Goal: Navigation & Orientation: Find specific page/section

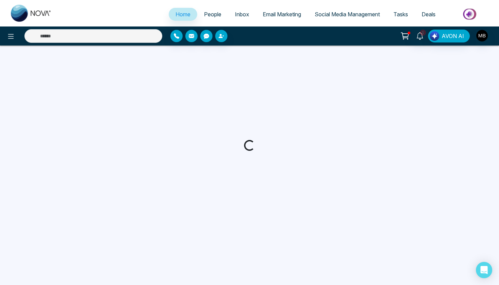
select select "*"
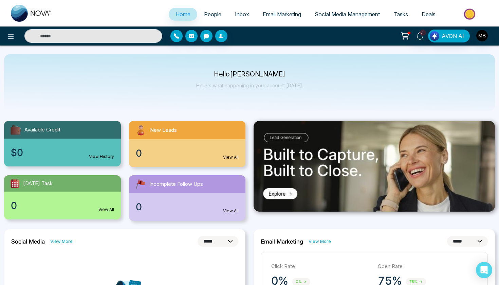
click at [205, 14] on span "People" at bounding box center [212, 14] width 17 height 7
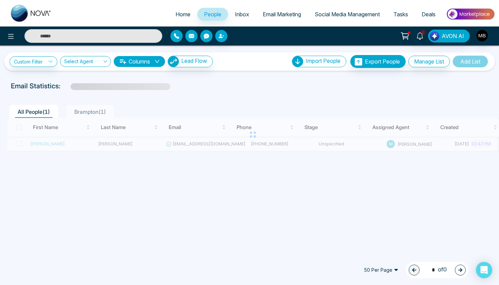
click at [180, 13] on span "Home" at bounding box center [183, 14] width 15 height 7
select select "*"
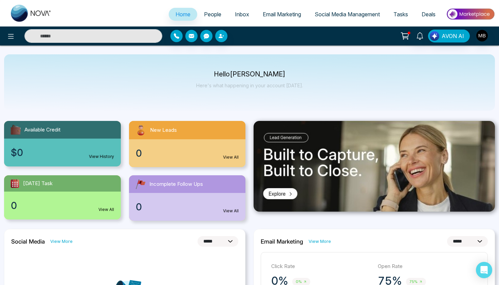
click at [206, 14] on span "People" at bounding box center [212, 14] width 17 height 7
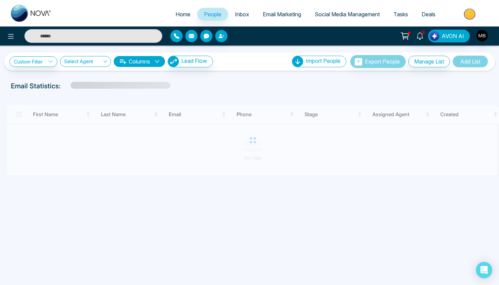
click at [178, 13] on span "Home" at bounding box center [183, 14] width 15 height 7
select select "*"
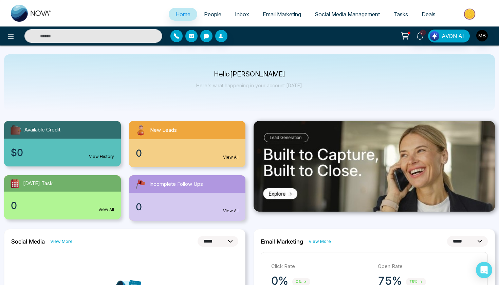
click at [204, 15] on span "People" at bounding box center [212, 14] width 17 height 7
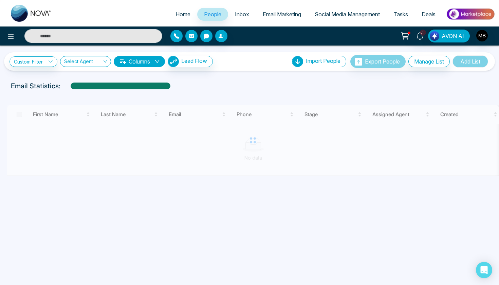
click at [183, 15] on span "Home" at bounding box center [183, 14] width 15 height 7
select select "*"
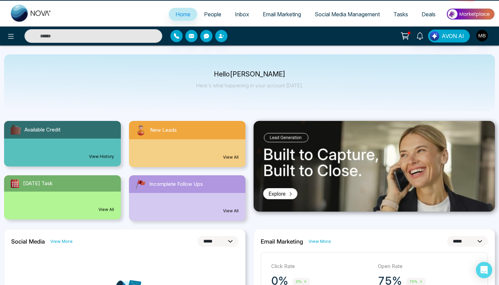
click at [204, 15] on span "People" at bounding box center [212, 14] width 17 height 7
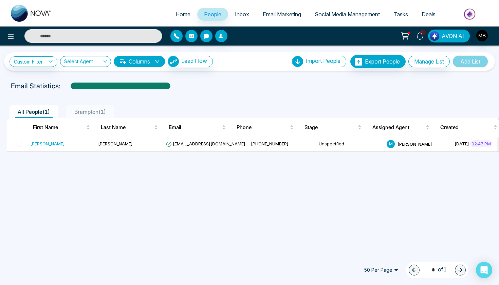
click at [181, 13] on span "Home" at bounding box center [183, 14] width 15 height 7
select select "*"
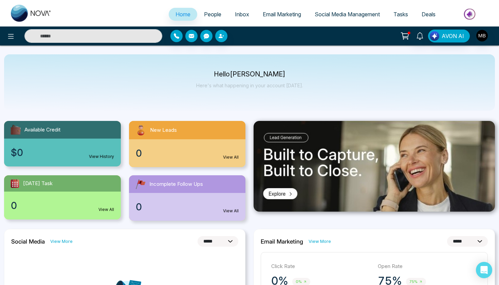
click at [204, 13] on span "People" at bounding box center [212, 14] width 17 height 7
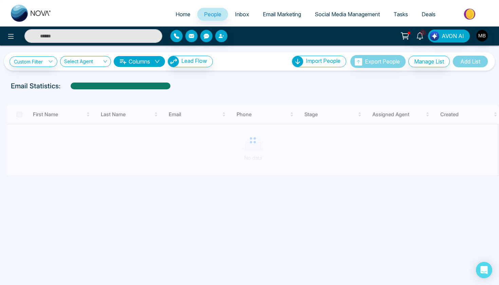
click at [182, 15] on span "Home" at bounding box center [183, 14] width 15 height 7
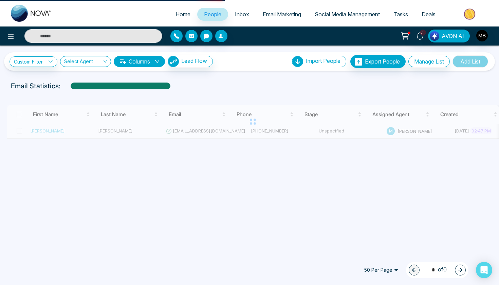
select select "*"
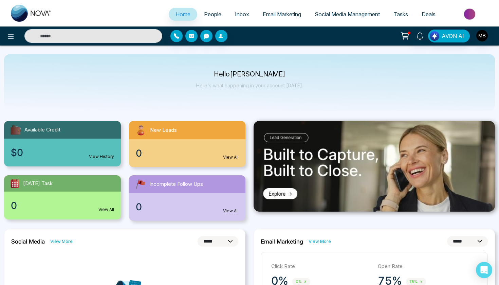
click at [204, 15] on span "People" at bounding box center [212, 14] width 17 height 7
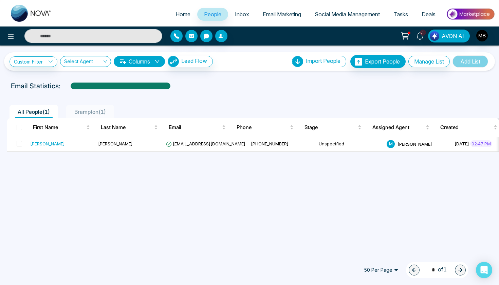
click at [181, 15] on span "Home" at bounding box center [183, 14] width 15 height 7
select select "*"
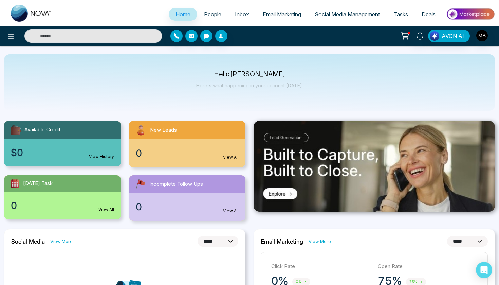
click at [204, 17] on span "People" at bounding box center [212, 14] width 17 height 7
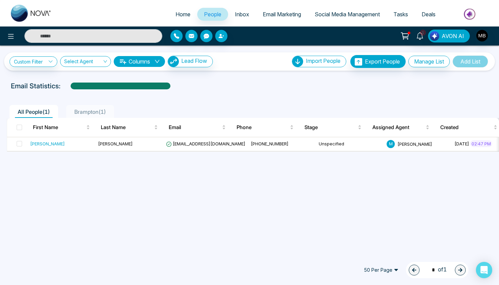
click at [179, 16] on span "Home" at bounding box center [183, 14] width 15 height 7
select select "*"
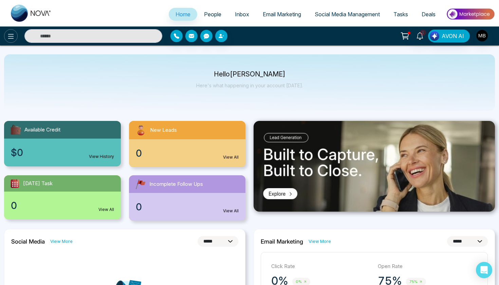
click at [8, 37] on icon at bounding box center [11, 36] width 8 height 8
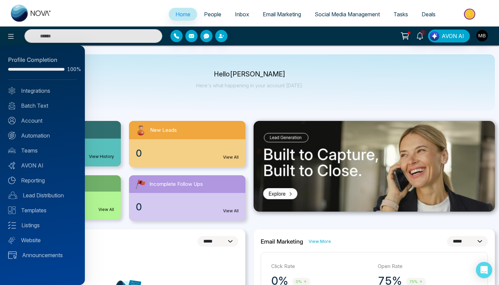
click at [147, 83] on div at bounding box center [249, 142] width 499 height 285
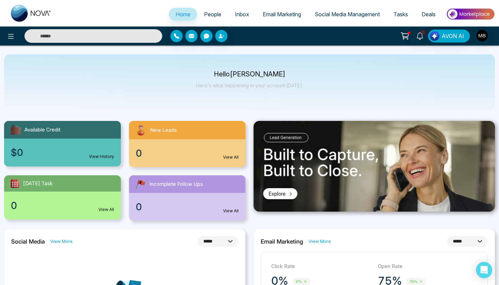
click at [212, 15] on span "People" at bounding box center [212, 14] width 17 height 7
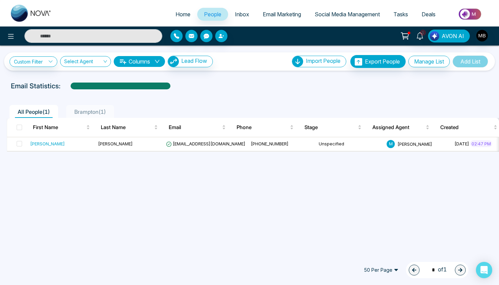
click at [230, 13] on link "Inbox" at bounding box center [242, 14] width 28 height 13
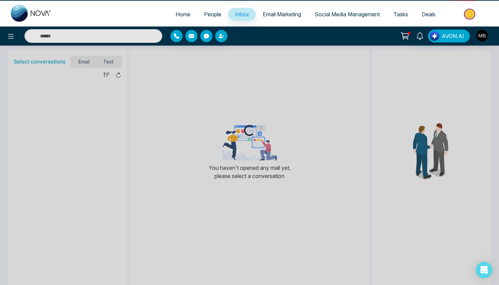
click at [212, 14] on span "People" at bounding box center [212, 14] width 17 height 7
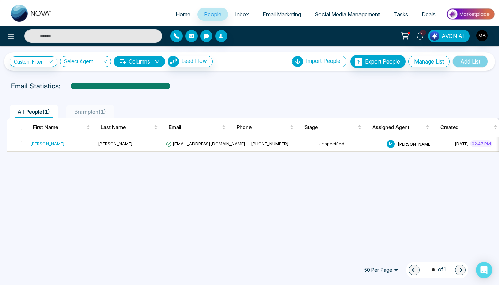
click at [178, 16] on span "Home" at bounding box center [183, 14] width 15 height 7
select select "*"
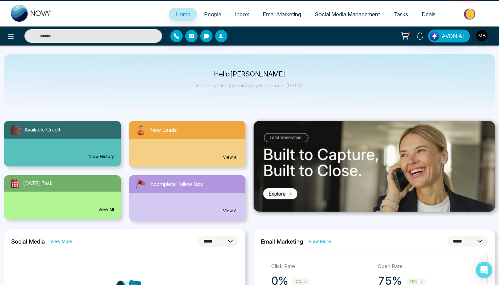
click at [209, 18] on link "People" at bounding box center [212, 14] width 31 height 13
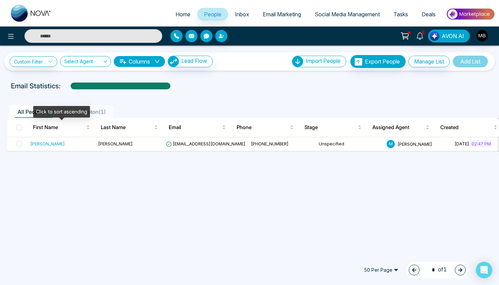
click at [91, 115] on span "Brampton ( 1 )" at bounding box center [90, 111] width 37 height 7
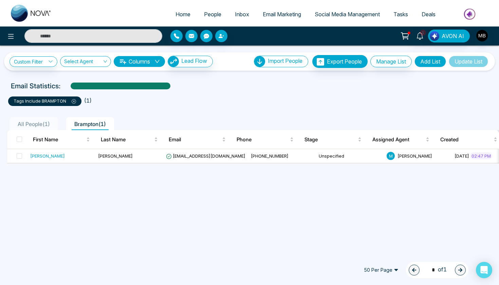
click at [27, 122] on span "All People ( 1 )" at bounding box center [34, 124] width 38 height 7
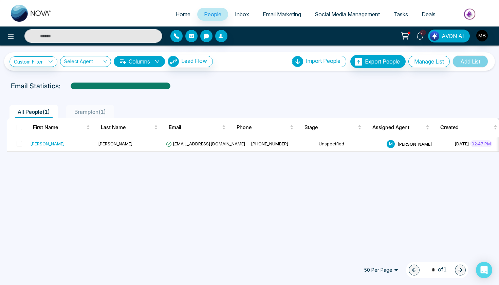
click at [86, 108] on div "Brampton ( 1 )" at bounding box center [90, 112] width 37 height 8
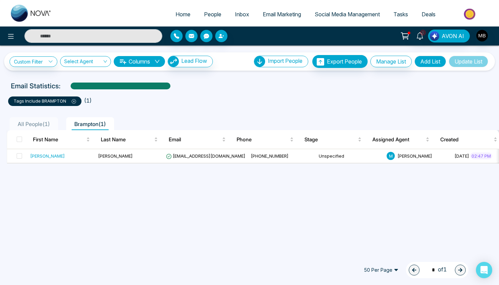
click at [38, 122] on span "All People ( 1 )" at bounding box center [34, 124] width 38 height 7
